Goal: Find specific page/section: Find specific page/section

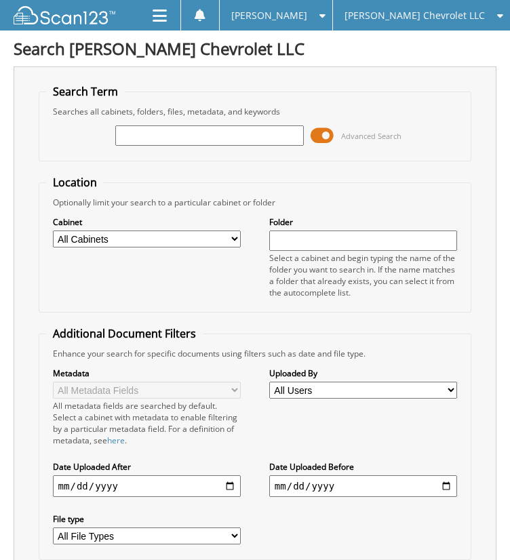
click at [157, 136] on input "text" at bounding box center [209, 136] width 189 height 20
type input "449785"
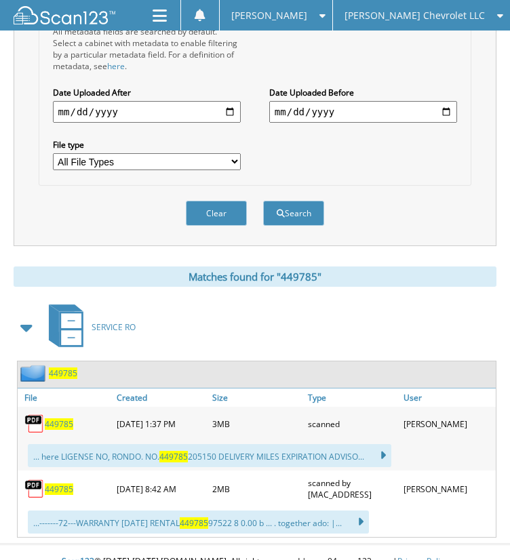
click at [63, 419] on span "449785" at bounding box center [59, 425] width 28 height 12
